Goal: Task Accomplishment & Management: Manage account settings

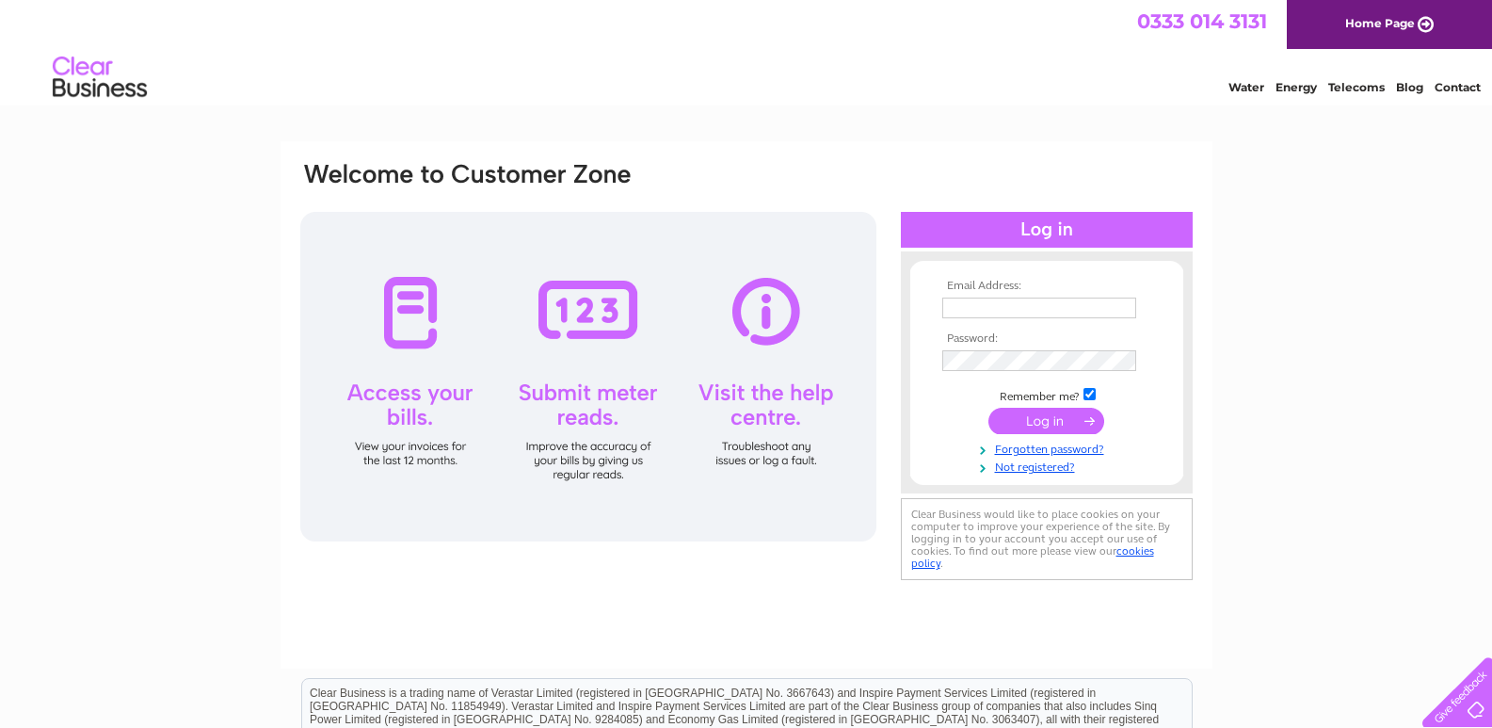
type input "[EMAIL_ADDRESS][DOMAIN_NAME]"
click at [1050, 420] on input "submit" at bounding box center [1046, 421] width 116 height 26
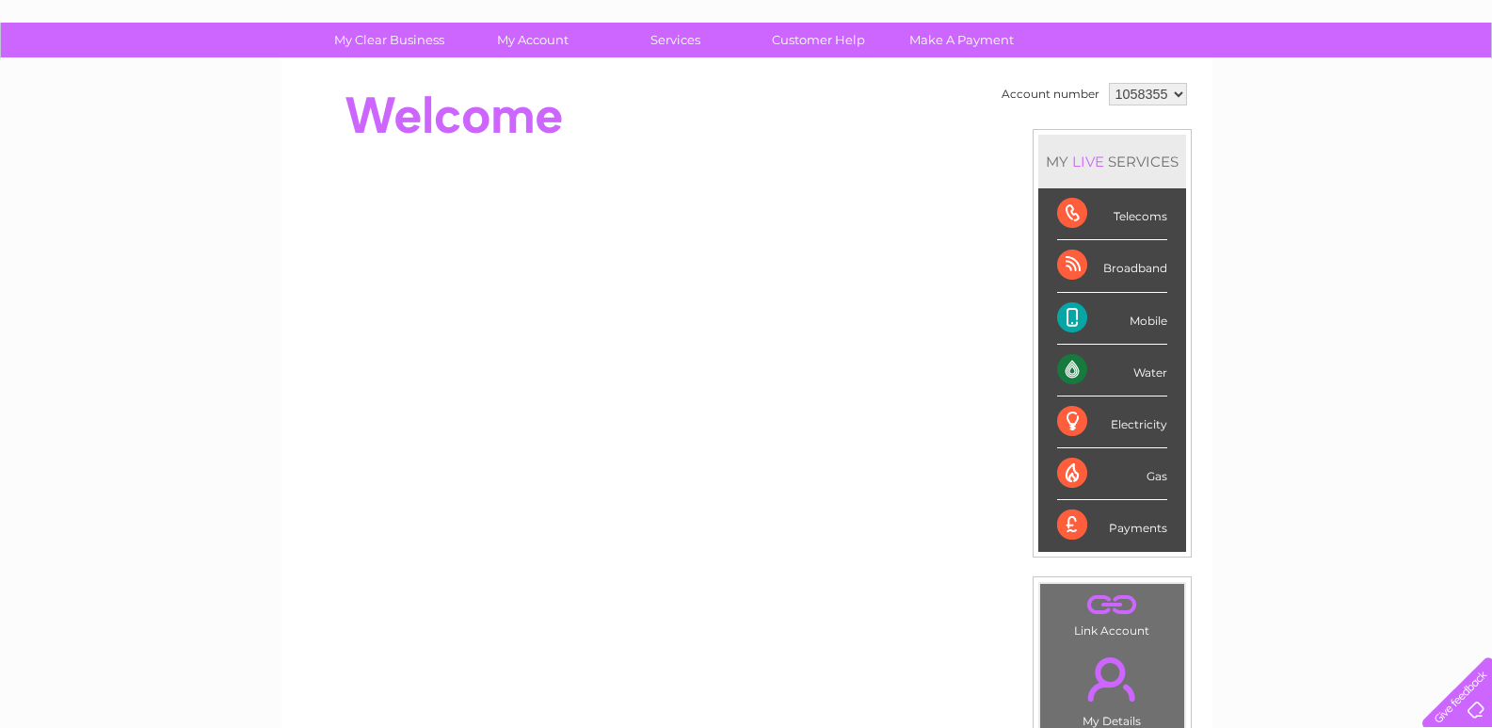
scroll to position [109, 0]
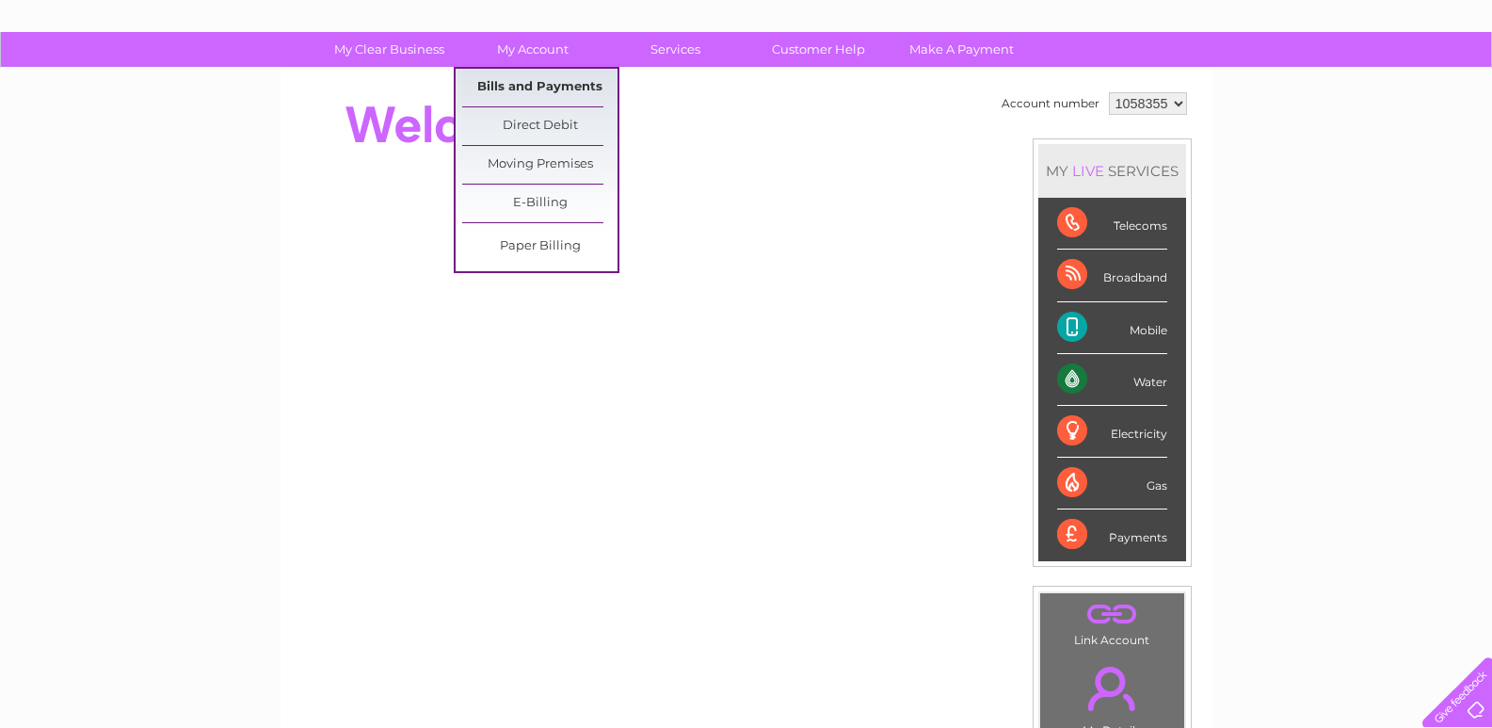
click at [542, 85] on link "Bills and Payments" at bounding box center [539, 88] width 155 height 38
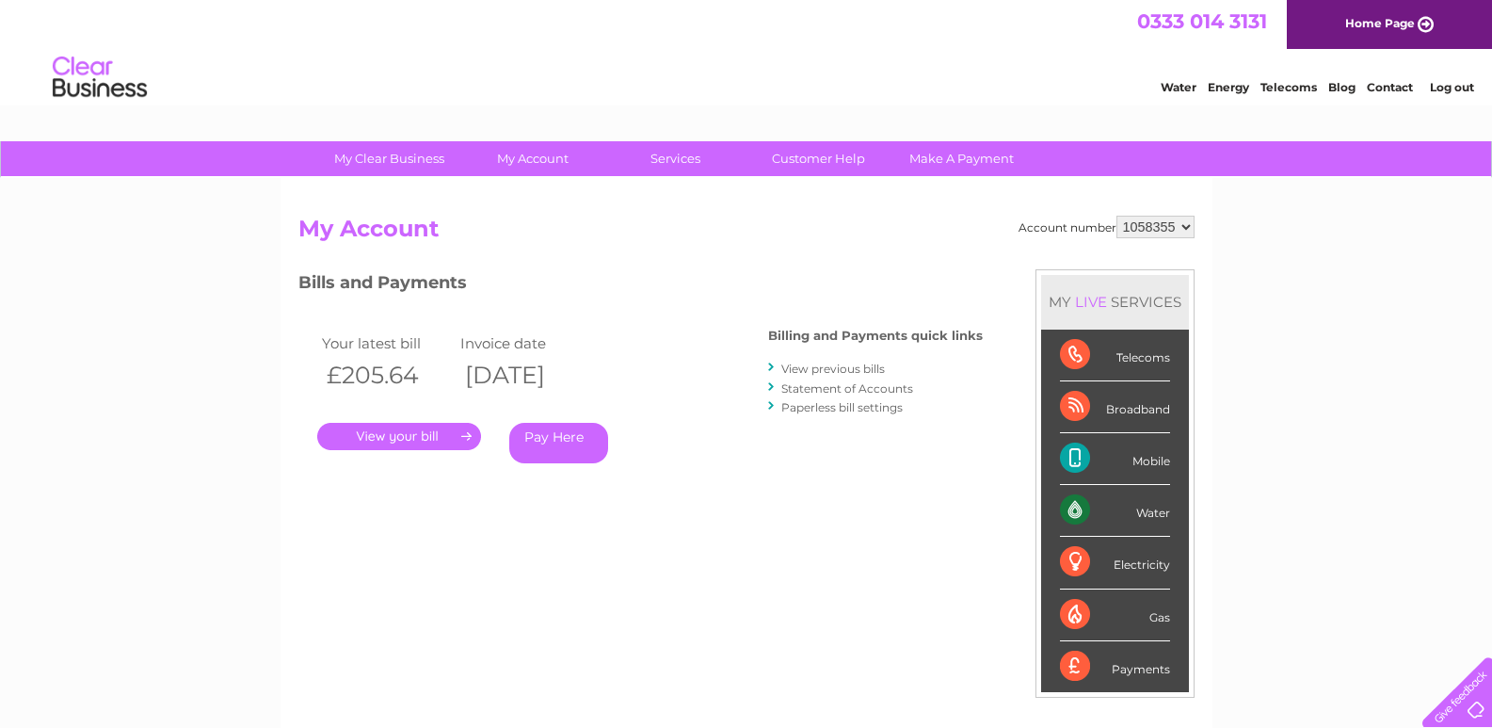
click at [374, 440] on link "." at bounding box center [399, 436] width 164 height 27
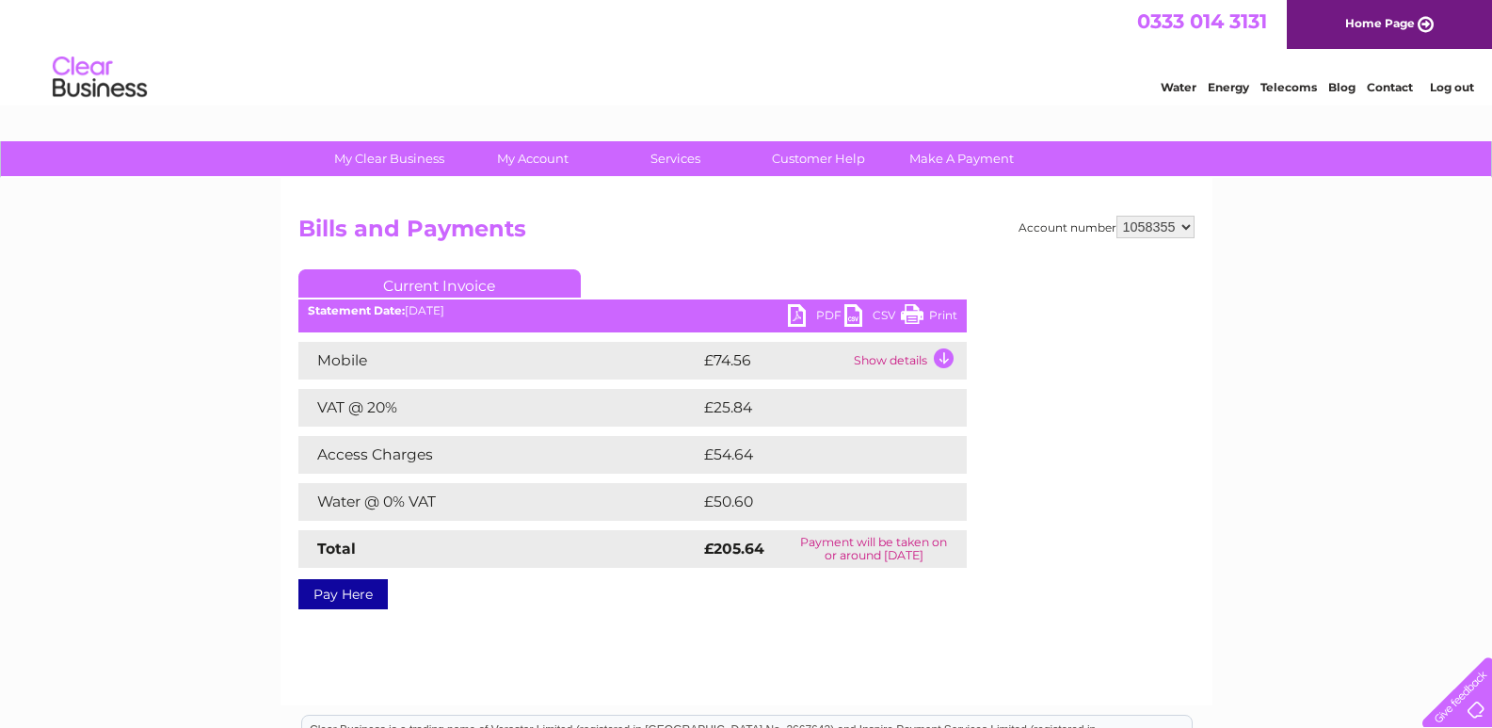
click at [817, 323] on link "PDF" at bounding box center [816, 317] width 56 height 27
click at [801, 310] on link "PDF" at bounding box center [816, 317] width 56 height 27
